Goal: Information Seeking & Learning: Learn about a topic

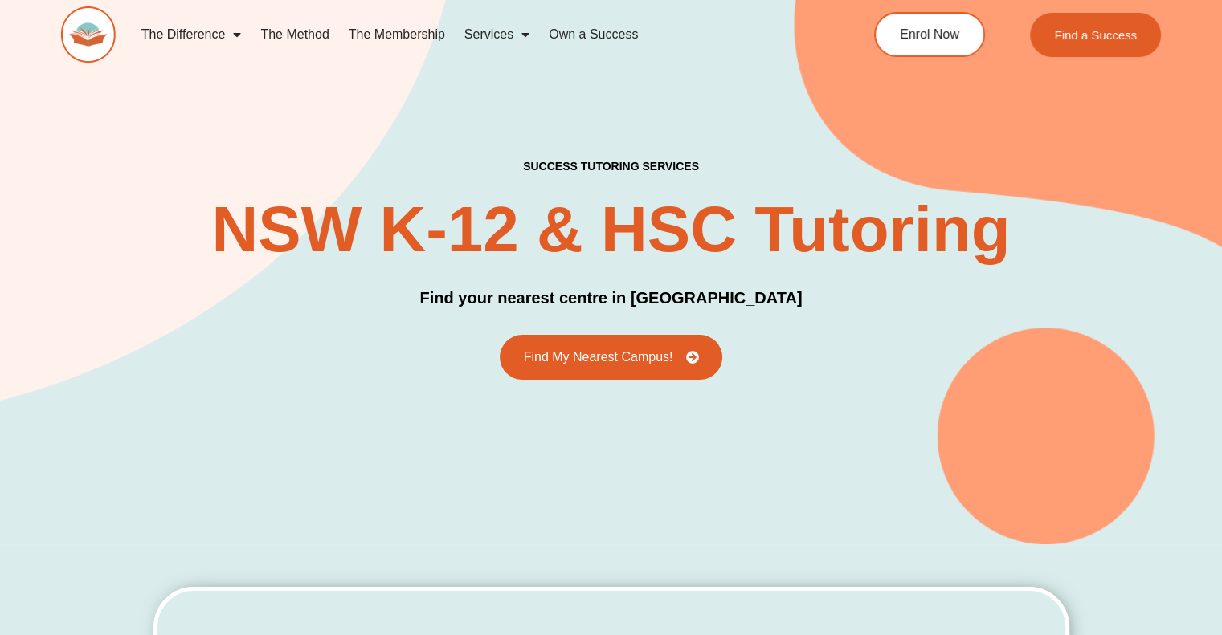
click at [292, 31] on link "The Method" at bounding box center [295, 34] width 88 height 37
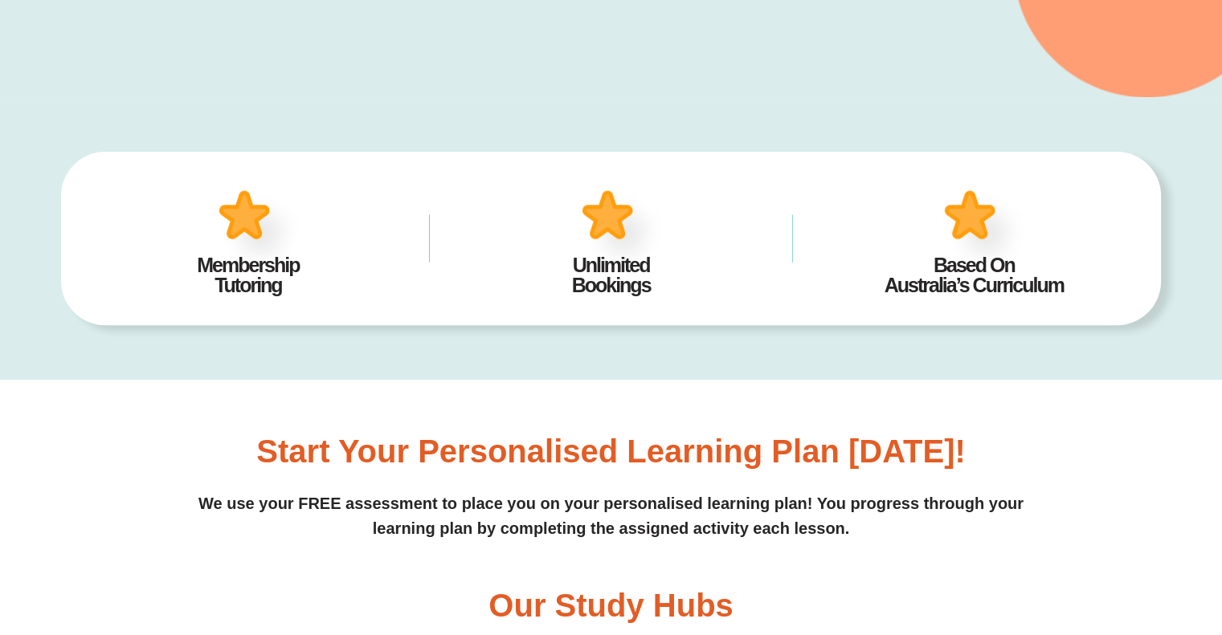
scroll to position [800, 0]
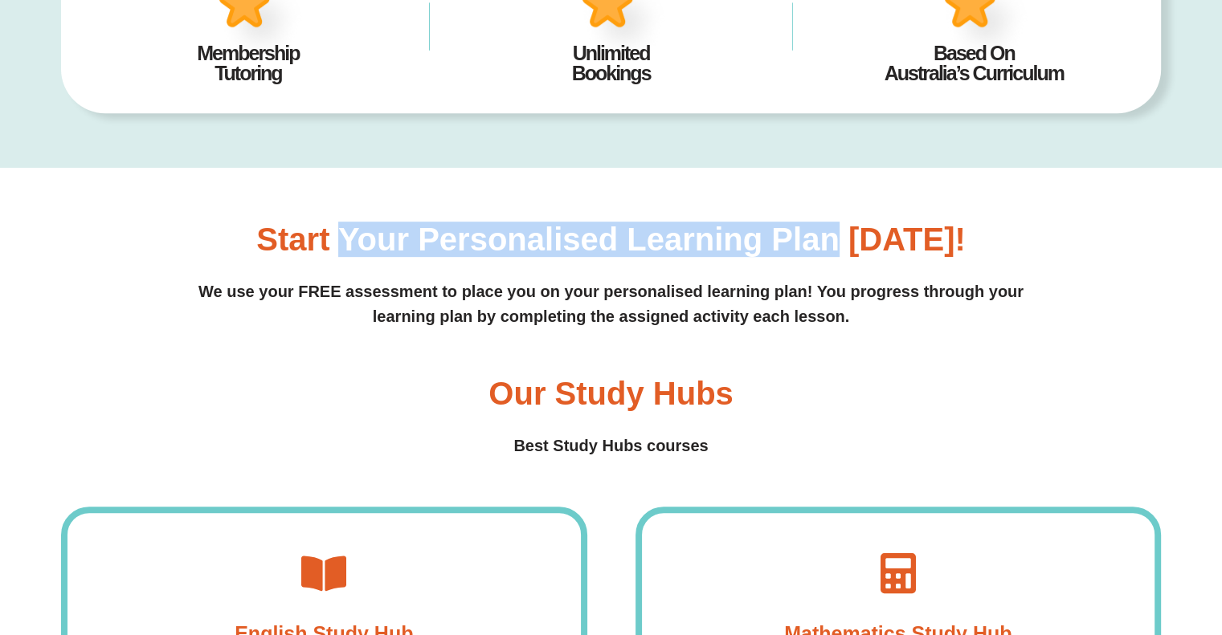
drag, startPoint x: 347, startPoint y: 237, endPoint x: 842, endPoint y: 239, distance: 494.8
click at [842, 239] on h3 "Start your personalised learning plan today!" at bounding box center [610, 239] width 709 height 32
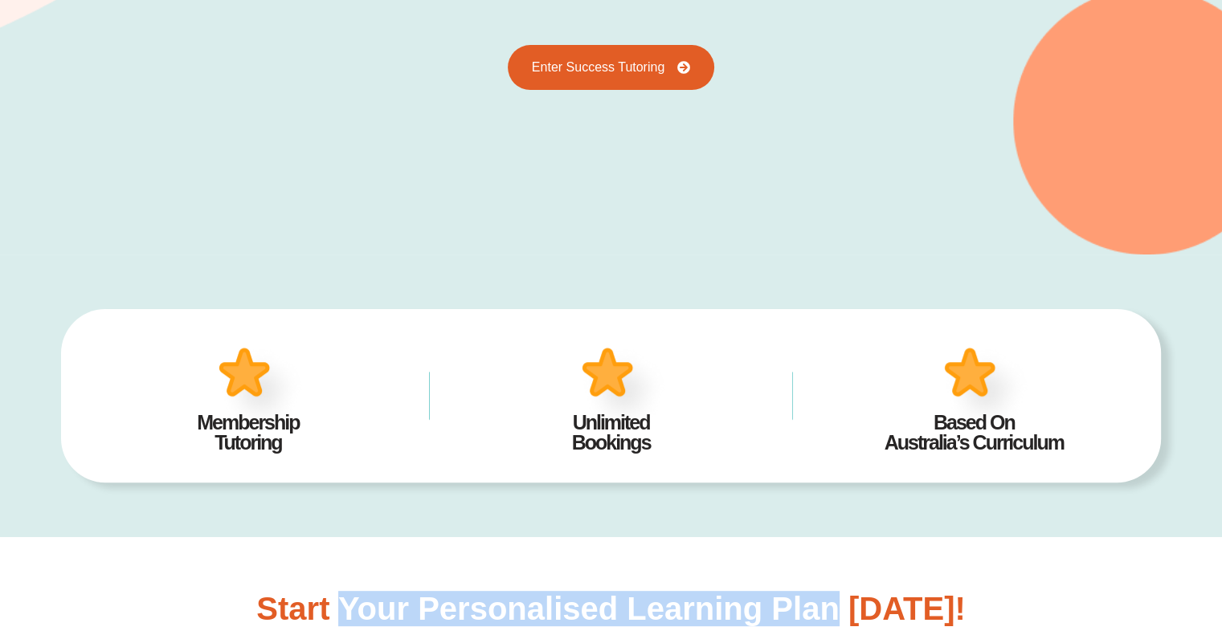
scroll to position [0, 0]
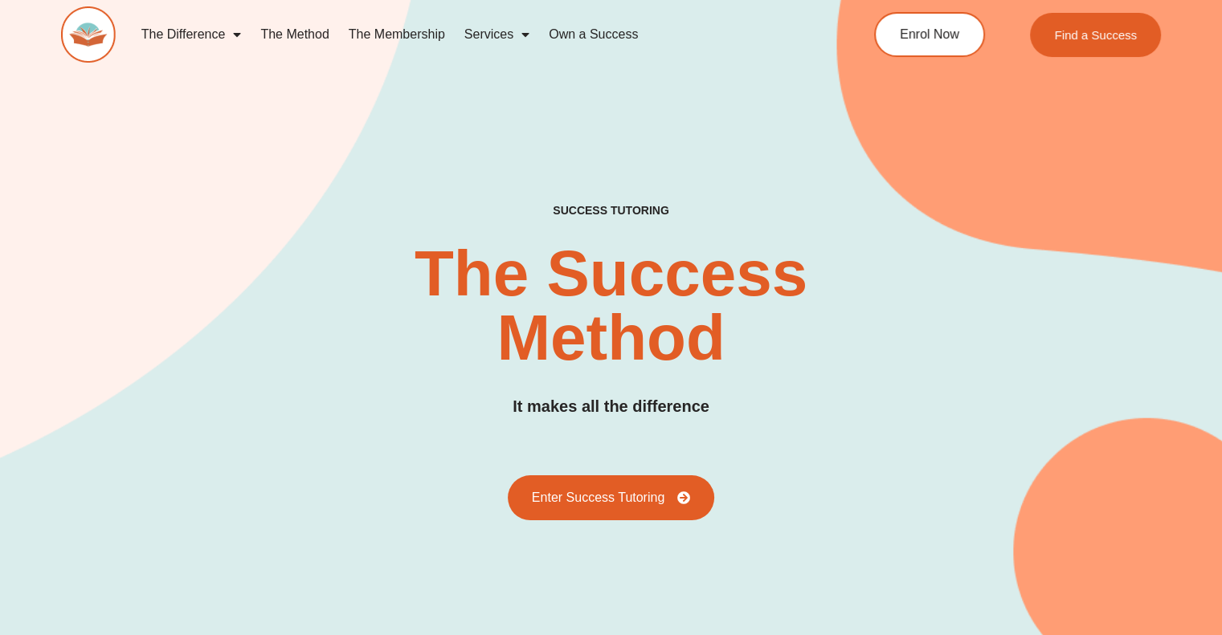
click at [832, 259] on h2 "The Success Method" at bounding box center [610, 306] width 497 height 129
